Goal: Contribute content: Add original content to the website for others to see

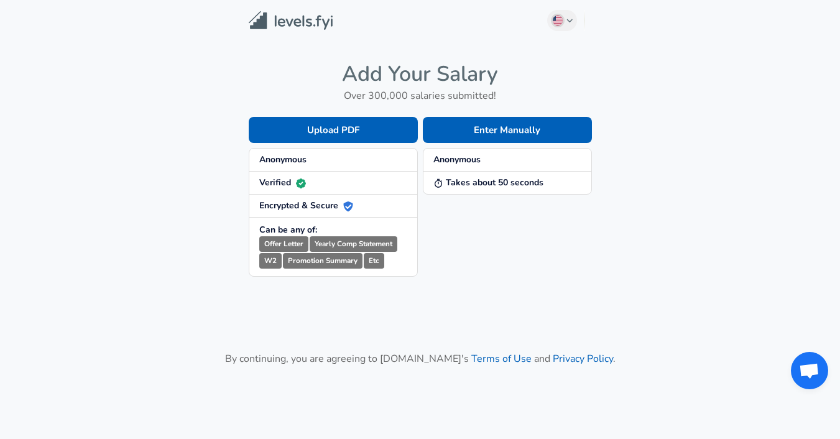
click at [484, 146] on div "Enter Manually Anonymous Takes about 50 seconds" at bounding box center [505, 187] width 174 height 180
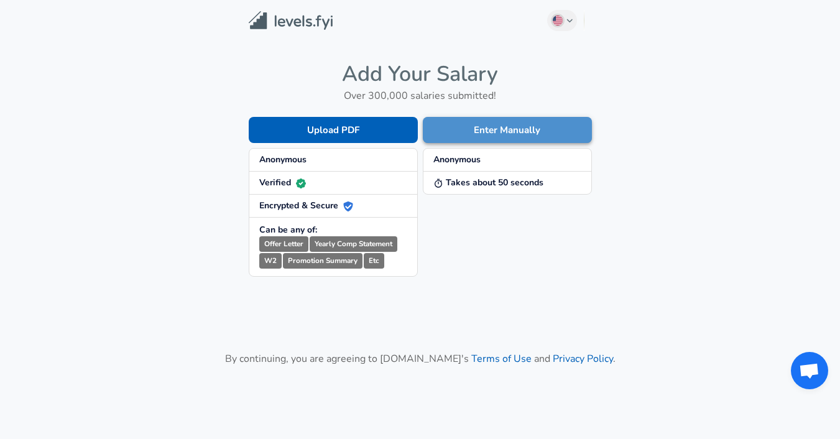
click at [470, 129] on button "Enter Manually" at bounding box center [507, 130] width 169 height 26
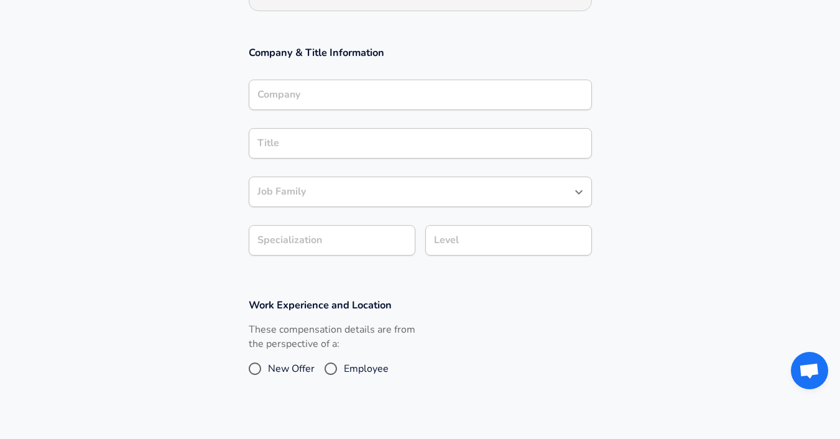
click at [382, 94] on input "Company" at bounding box center [420, 94] width 332 height 19
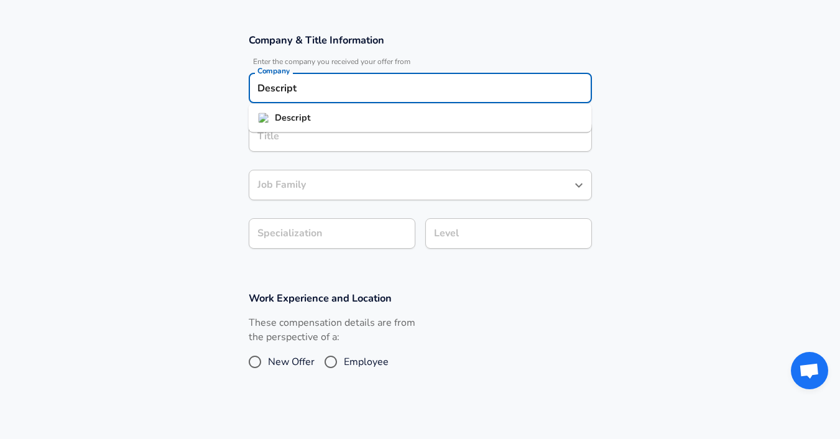
click at [371, 114] on li "Descript" at bounding box center [420, 118] width 343 height 19
type input "Descript"
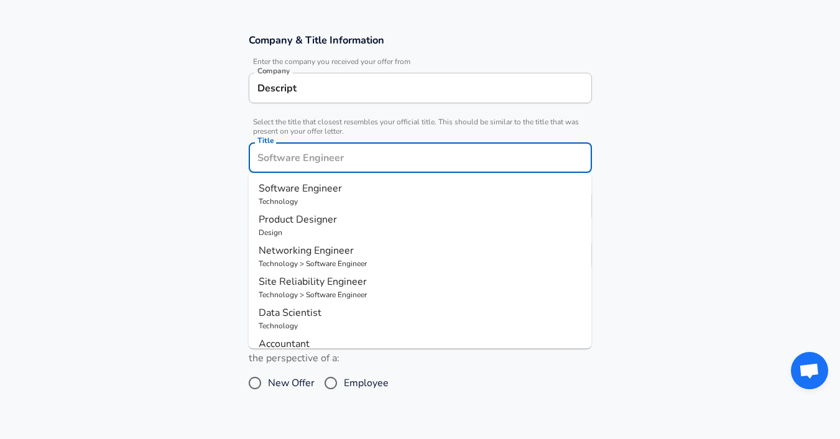
scroll to position [227, 0]
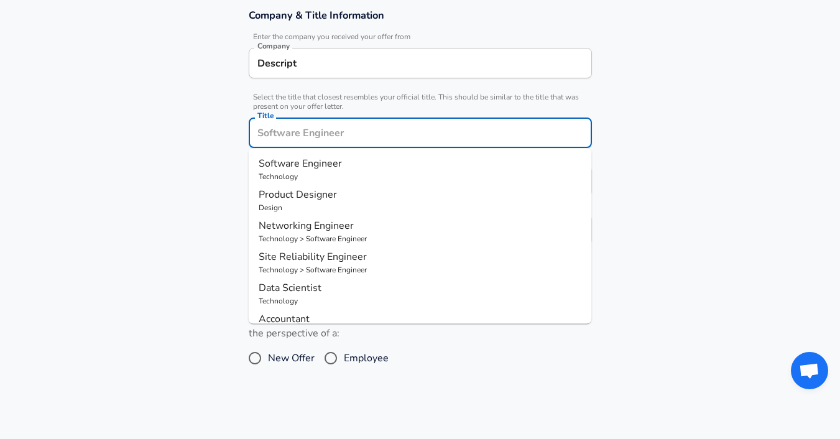
click at [345, 145] on div "Title" at bounding box center [420, 132] width 343 height 30
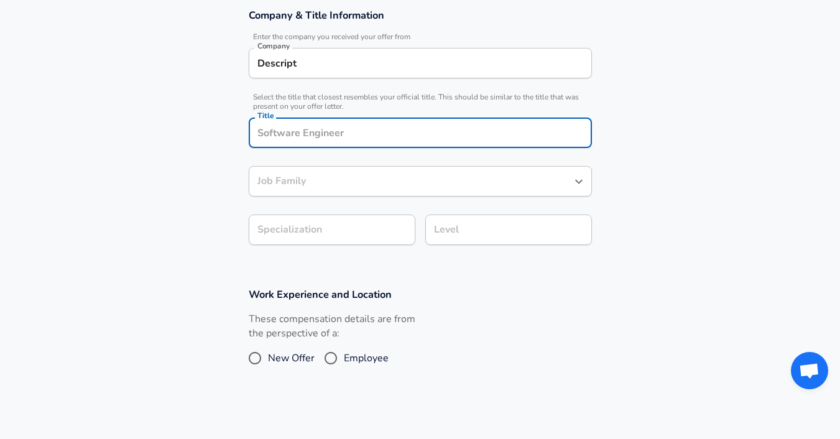
click at [335, 137] on input "Title" at bounding box center [420, 132] width 332 height 19
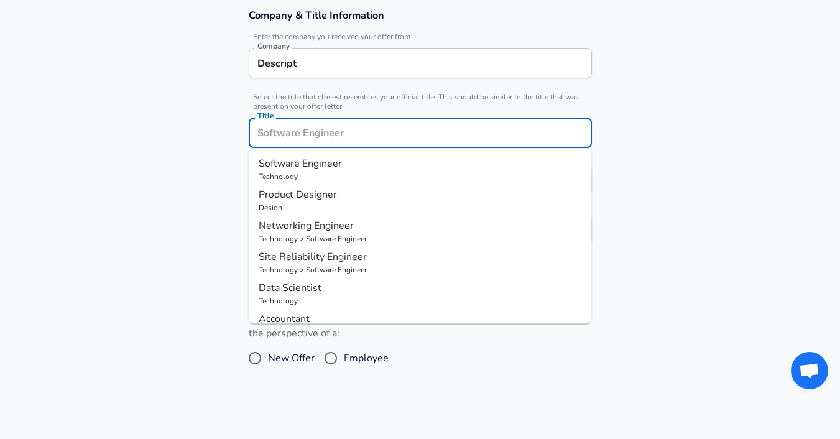
click at [310, 165] on span "Software Engineer" at bounding box center [300, 164] width 83 height 14
type input "Software Engineer"
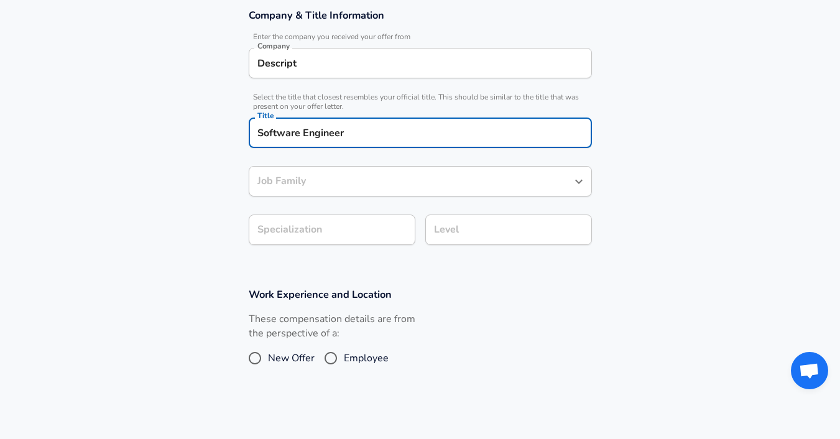
type input "Software Engineer"
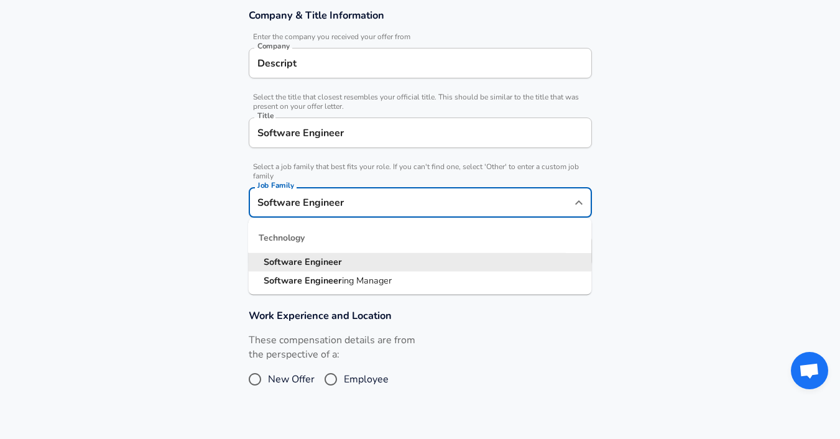
scroll to position [252, 0]
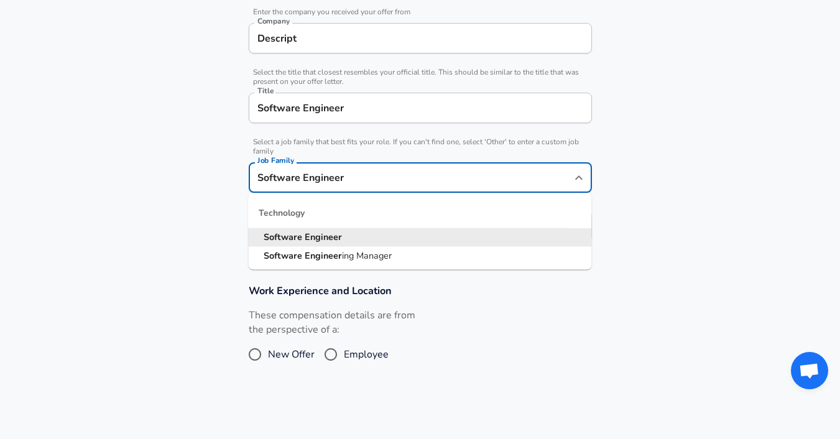
click at [310, 187] on input "Software Engineer" at bounding box center [410, 177] width 313 height 19
click at [210, 206] on section "Company & Title Information Enter the company you received your offer from Comp…" at bounding box center [420, 119] width 840 height 300
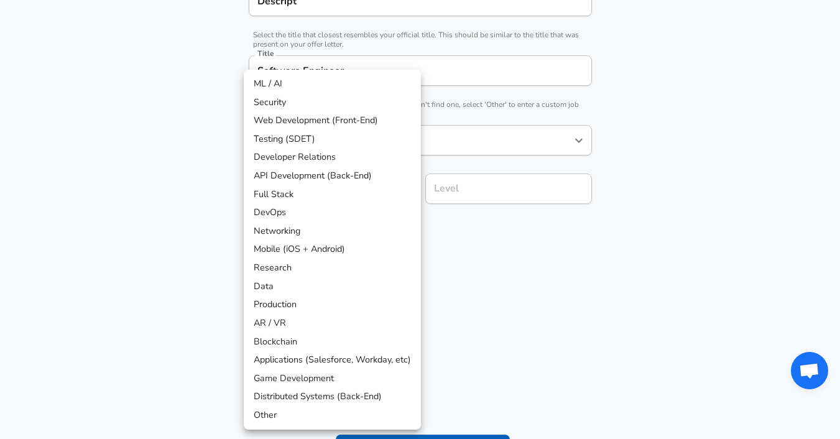
click at [447, 205] on div at bounding box center [420, 219] width 840 height 439
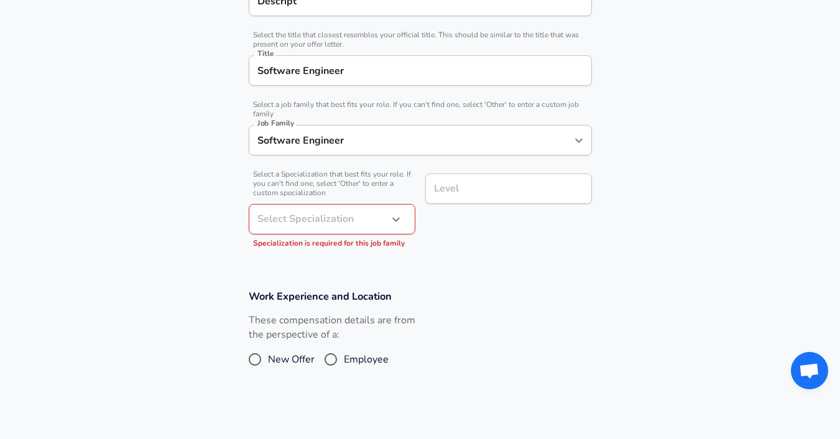
scroll to position [314, 0]
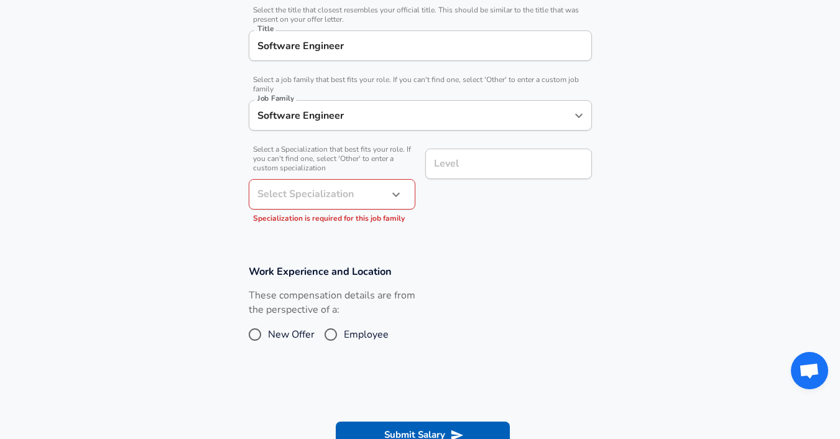
click at [454, 173] on input "Level" at bounding box center [508, 163] width 155 height 19
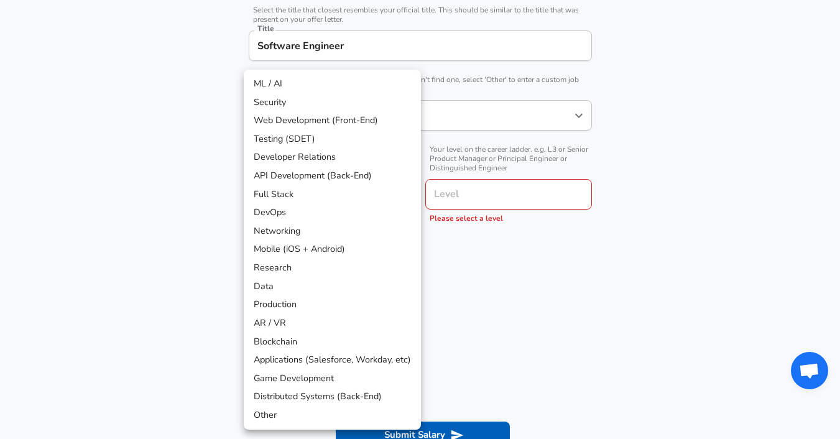
click at [341, 191] on li "Full Stack" at bounding box center [332, 194] width 177 height 19
type input "Full Stack"
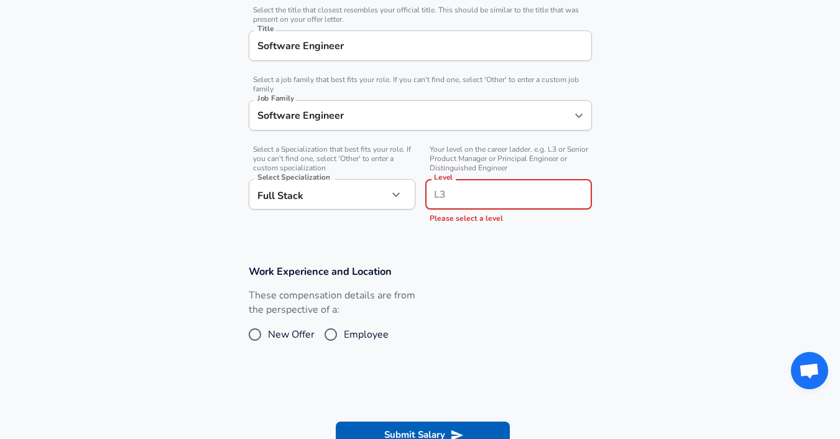
click at [467, 190] on input "Level" at bounding box center [508, 194] width 155 height 19
type input "L3"
click at [489, 254] on section "Work Experience and Location These compensation details are from the perspectiv…" at bounding box center [420, 312] width 840 height 124
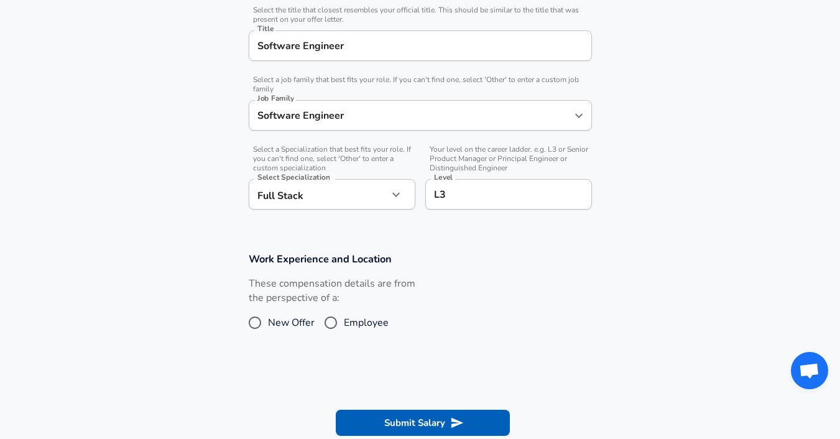
click at [350, 323] on span "Employee" at bounding box center [366, 322] width 45 height 15
click at [344, 323] on input "Employee" at bounding box center [331, 323] width 26 height 20
radio input "true"
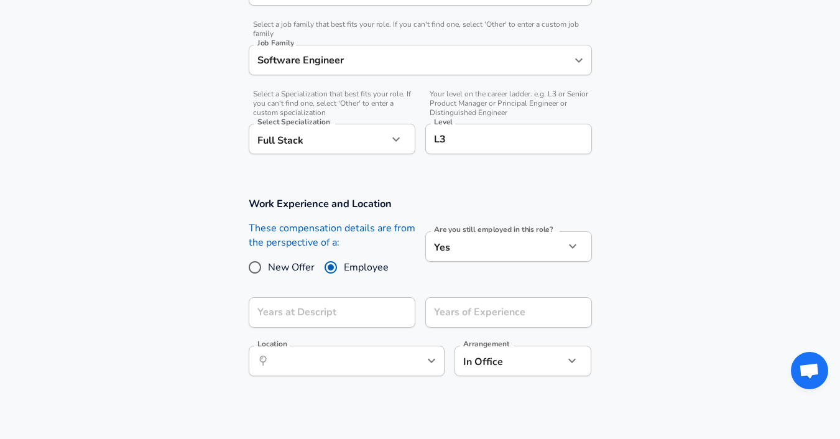
scroll to position [395, 0]
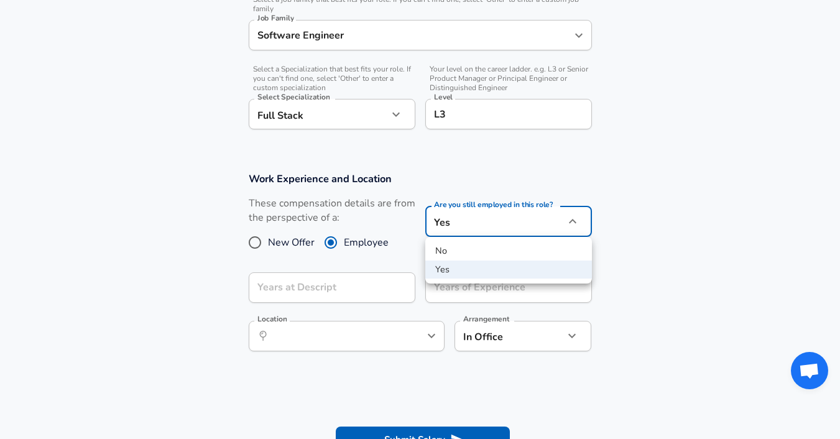
click at [381, 251] on div at bounding box center [420, 219] width 840 height 439
click at [365, 287] on input "Years at Descript" at bounding box center [318, 287] width 139 height 30
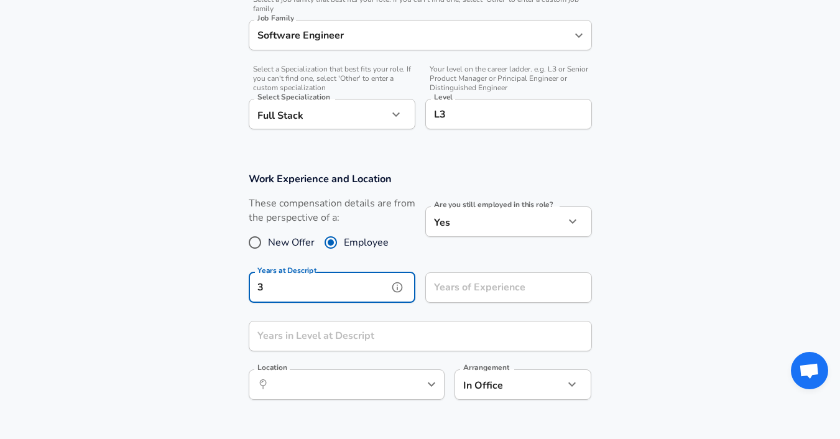
type input "3"
click at [400, 290] on icon "help" at bounding box center [397, 287] width 11 height 11
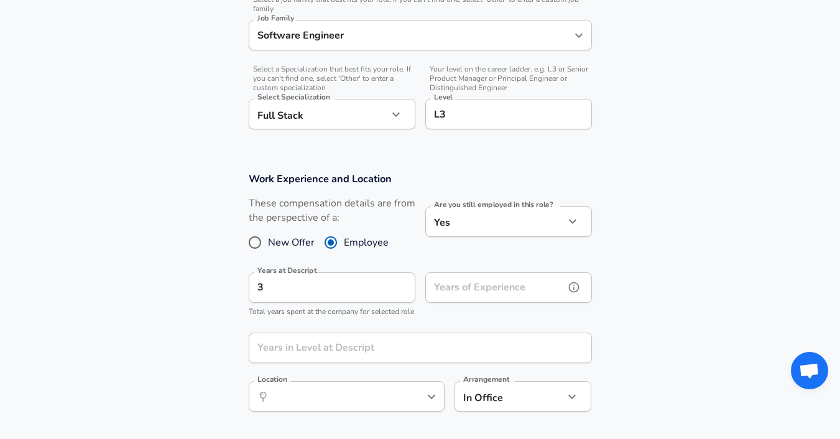
click at [437, 288] on input "Years of Experience" at bounding box center [494, 287] width 139 height 30
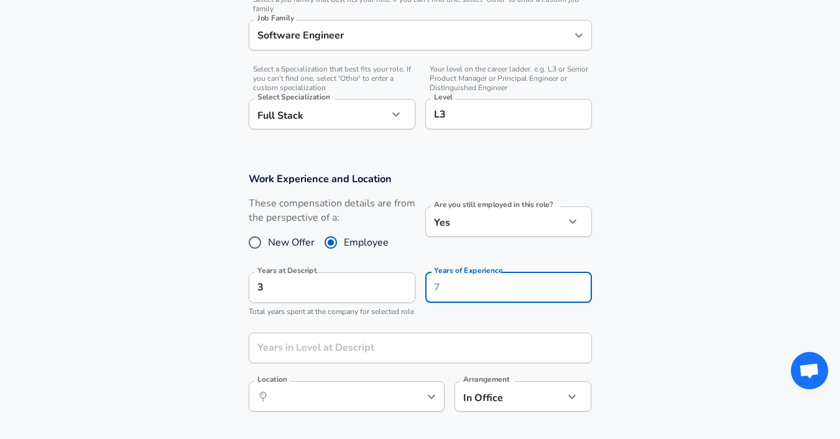
click at [436, 318] on div "Years of Experience Years of Experience" at bounding box center [503, 292] width 177 height 61
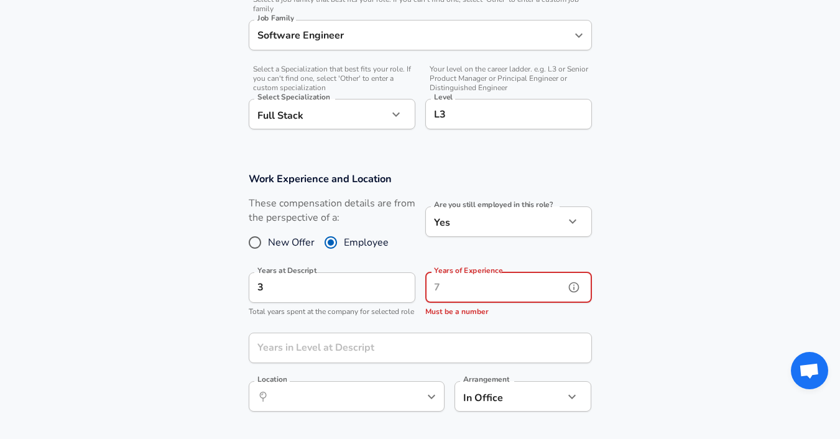
click at [530, 287] on input "Years of Experience" at bounding box center [494, 287] width 139 height 30
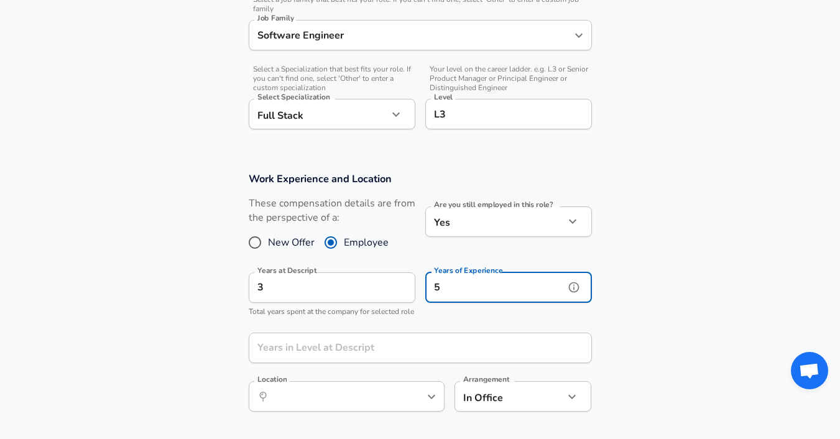
type input "5"
click at [638, 260] on section "Work Experience and Location These compensation details are from the perspectiv…" at bounding box center [420, 298] width 840 height 282
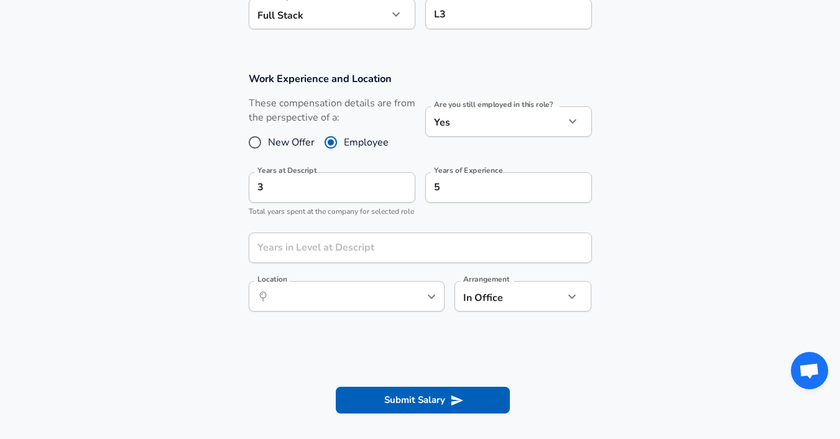
scroll to position [506, 0]
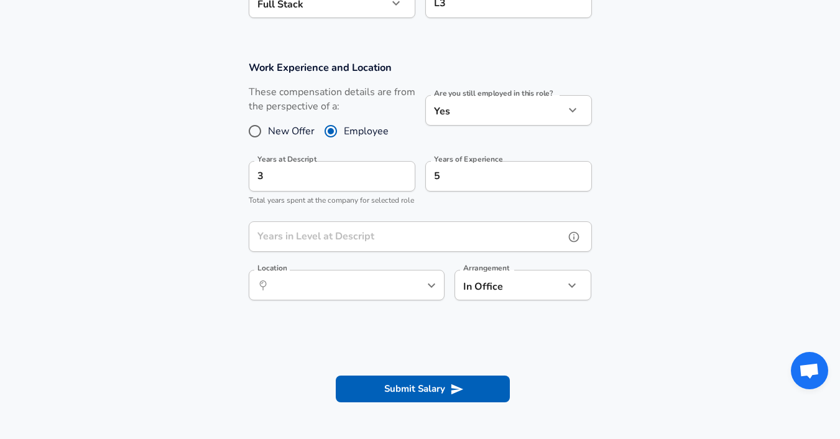
click at [469, 242] on input "Years in Level at Descript" at bounding box center [407, 236] width 316 height 30
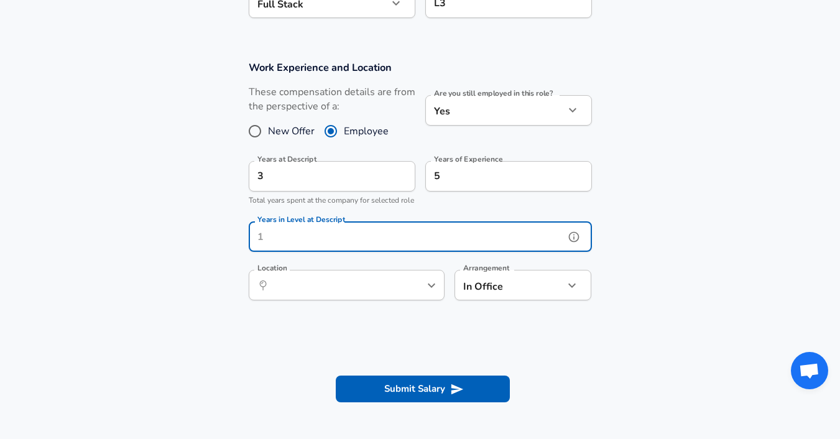
type input "1"
click at [336, 295] on input "Location" at bounding box center [332, 284] width 127 height 19
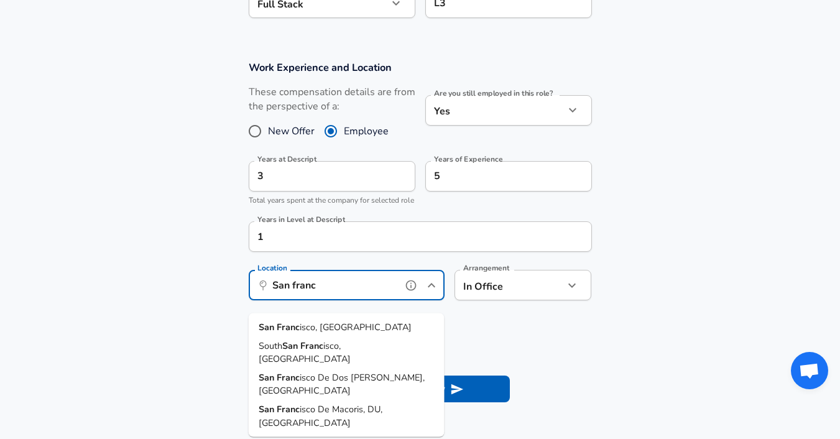
click at [337, 330] on li "[GEOGRAPHIC_DATA] isco, [GEOGRAPHIC_DATA]" at bounding box center [347, 327] width 196 height 19
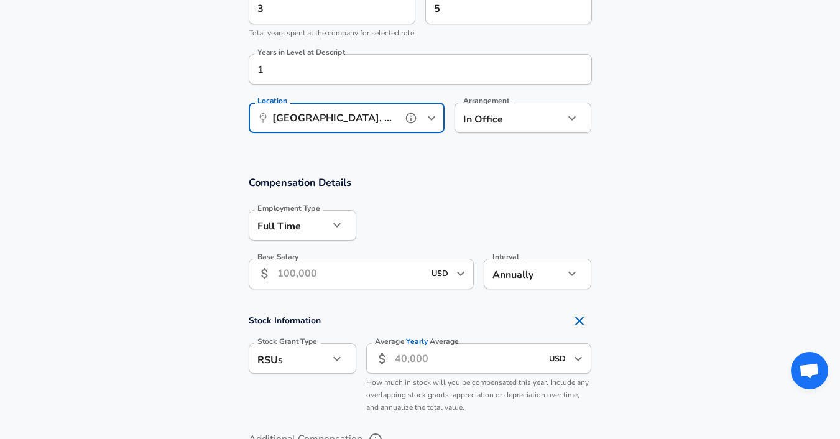
scroll to position [689, 0]
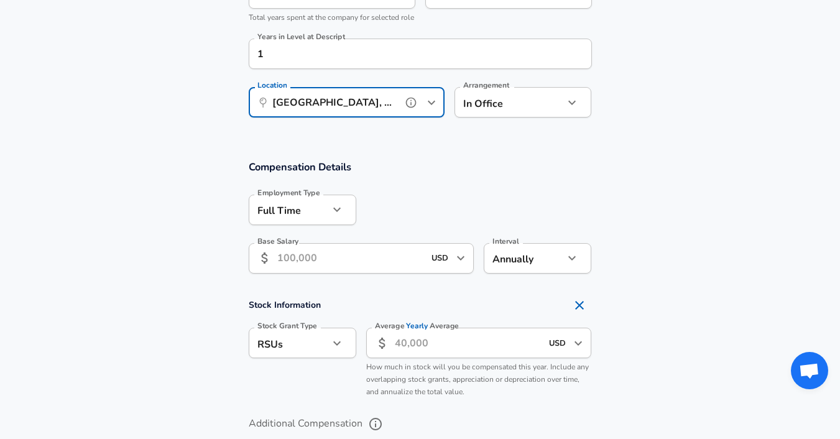
type input "[GEOGRAPHIC_DATA], [GEOGRAPHIC_DATA]"
click at [408, 273] on input "Base Salary" at bounding box center [350, 258] width 147 height 30
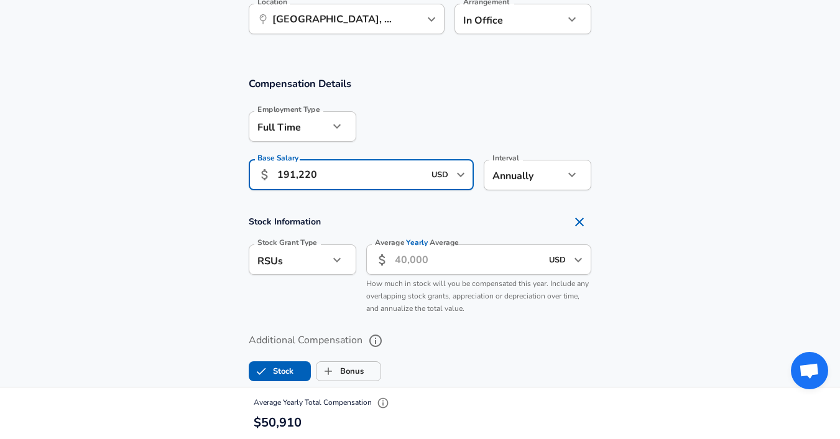
scroll to position [792, 0]
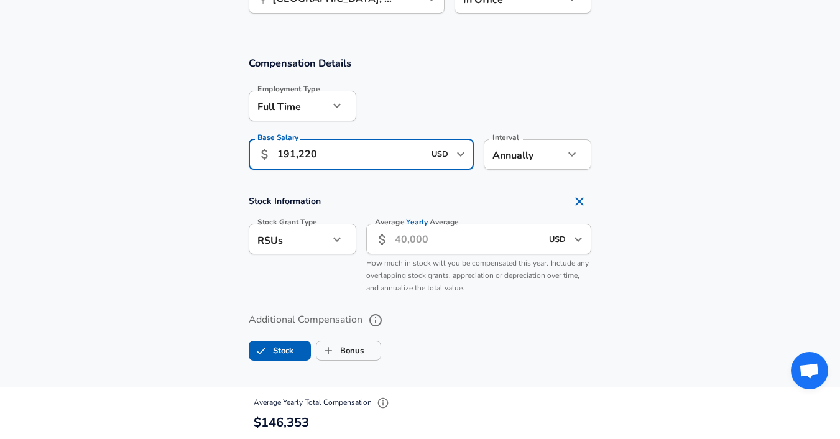
type input "191,220"
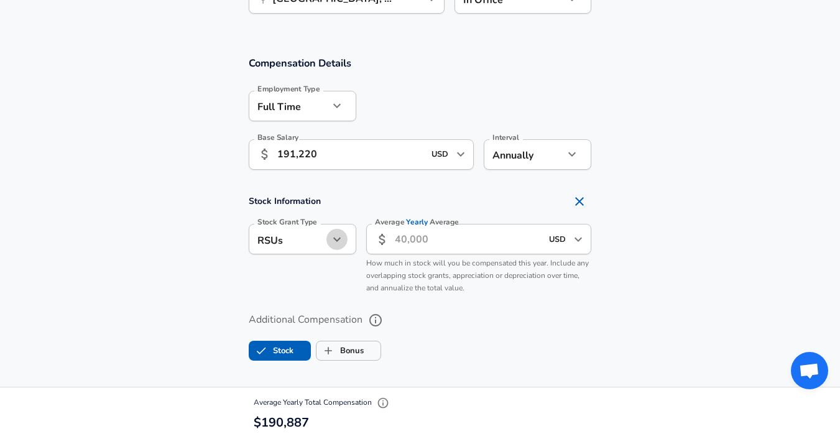
click at [334, 250] on button "button" at bounding box center [336, 239] width 21 height 21
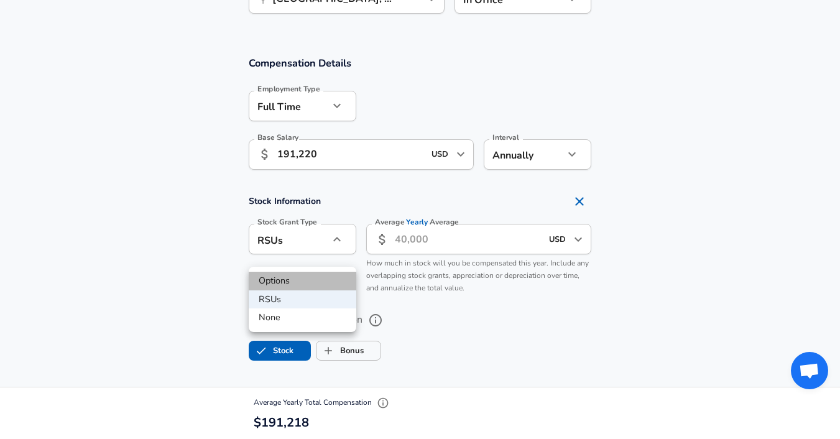
click at [313, 277] on li "Options" at bounding box center [303, 281] width 108 height 19
type input "option"
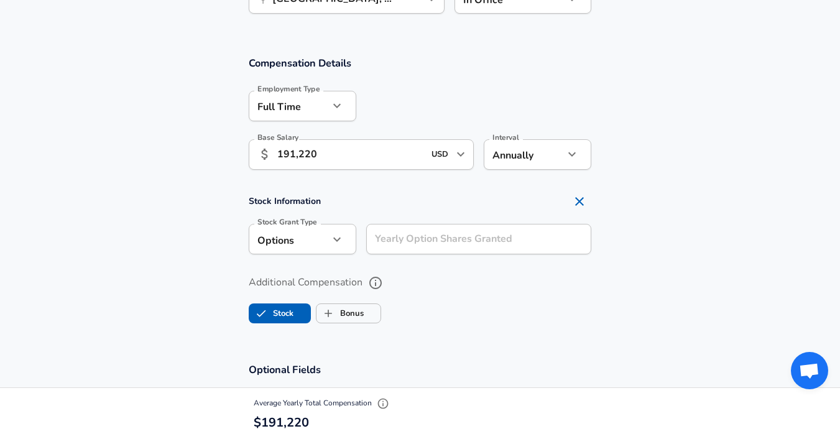
click at [429, 252] on input "Yearly Option Shares Granted" at bounding box center [479, 239] width 226 height 30
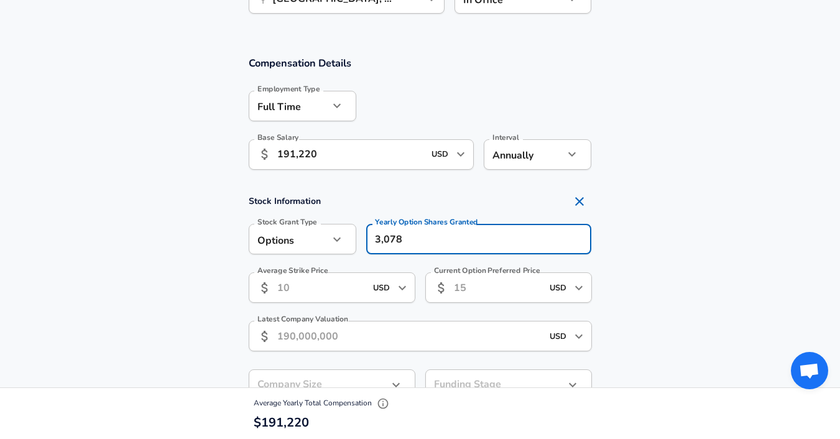
type input "3,078"
click at [638, 234] on section "Stock Information Stock Grant Type Options option Stock Grant Type Yearly Optio…" at bounding box center [420, 332] width 840 height 287
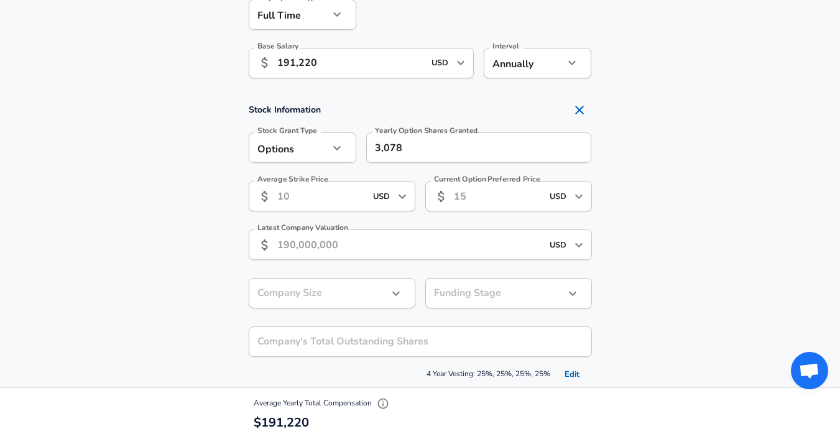
scroll to position [899, 0]
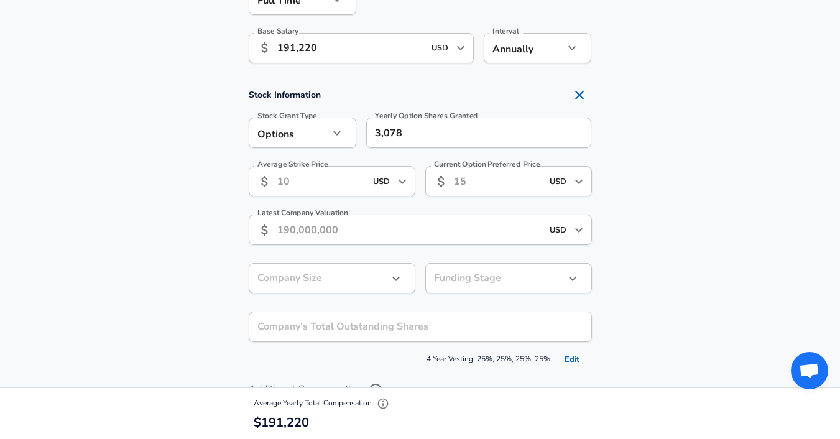
click at [483, 196] on input "Current Option Preferred Price" at bounding box center [498, 181] width 88 height 30
type input "18.36"
click at [332, 191] on input "Average Strike Price" at bounding box center [321, 181] width 88 height 30
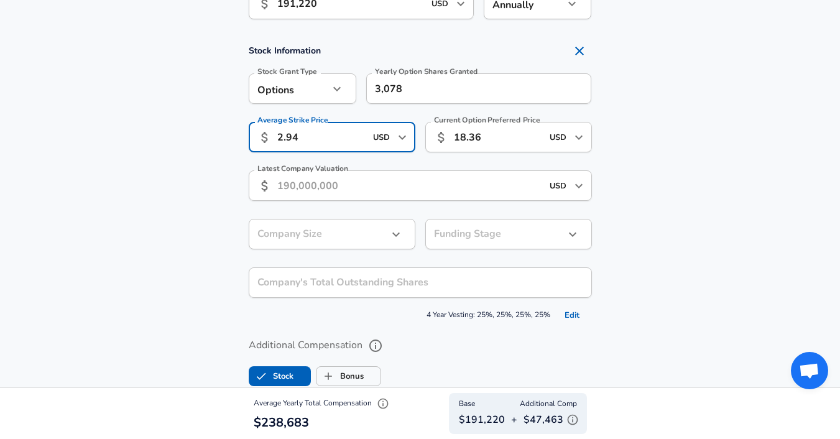
scroll to position [952, 0]
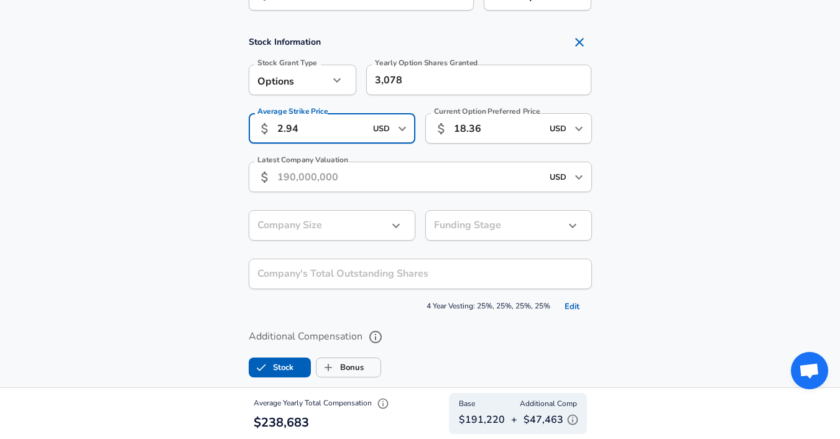
type input "2.94"
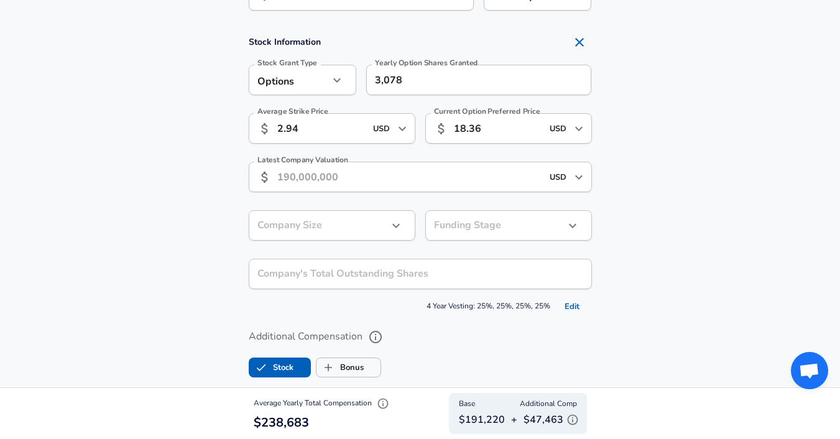
click at [359, 192] on input "Latest Company Valuation" at bounding box center [409, 177] width 265 height 30
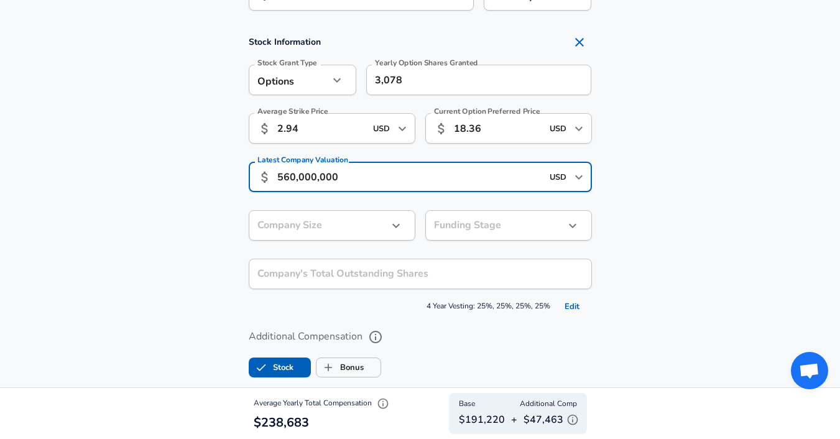
type input "560,000,000"
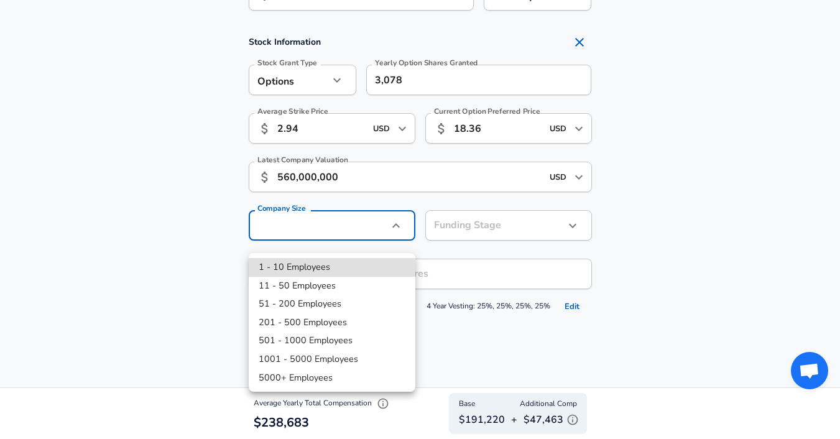
click at [346, 303] on li "51 - 200 Employees" at bounding box center [332, 304] width 167 height 19
type input "51-200"
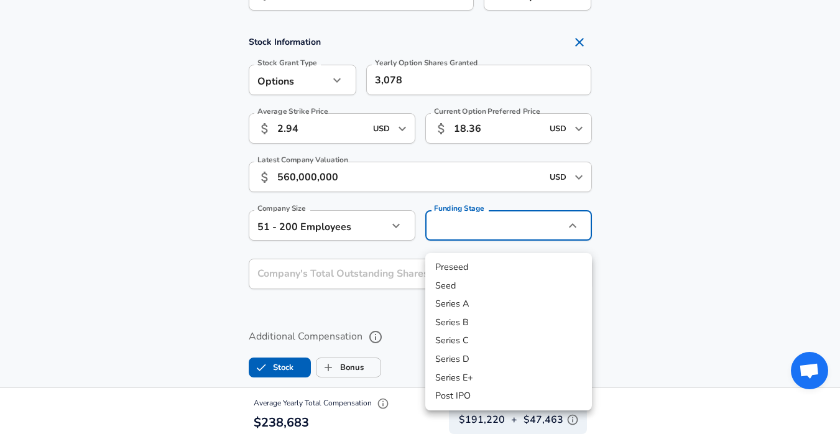
click at [474, 337] on li "Series C" at bounding box center [508, 340] width 167 height 19
type input "series_c"
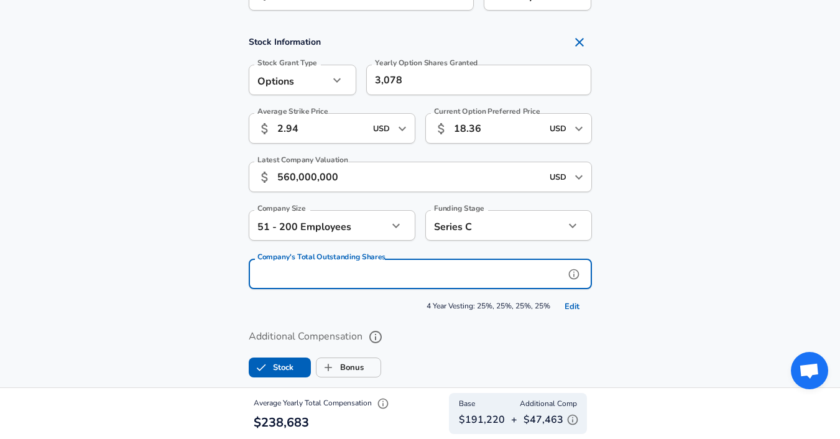
click at [370, 289] on input "Company's Total Outstanding Shares" at bounding box center [407, 274] width 316 height 30
paste input "38,353,787"
type input "38,353,787"
click at [708, 262] on section "Stock Information Stock Grant Type Options option Stock Grant Type Yearly Optio…" at bounding box center [420, 173] width 840 height 287
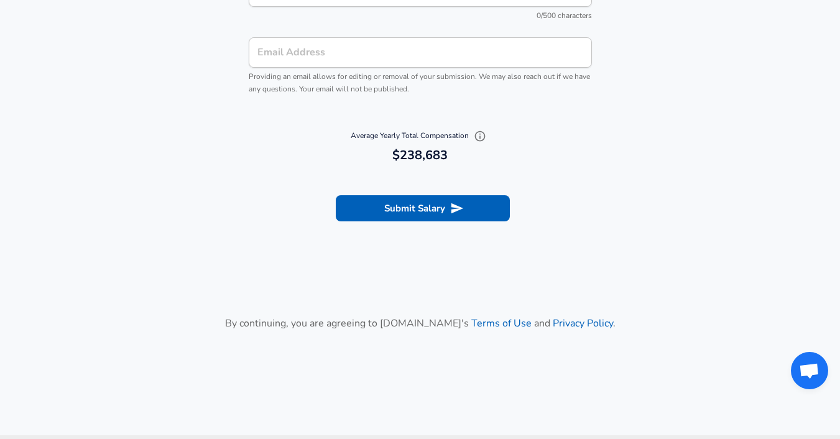
scroll to position [1644, 0]
click at [459, 214] on icon "submit" at bounding box center [457, 207] width 14 height 14
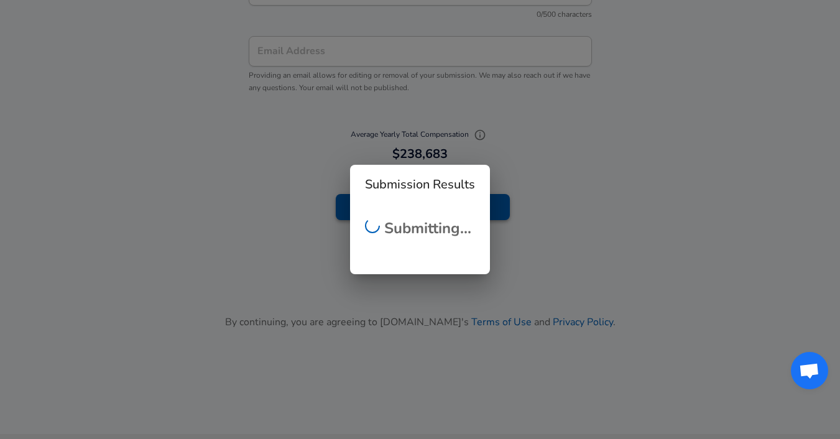
scroll to position [439, 0]
